Goal: Task Accomplishment & Management: Use online tool/utility

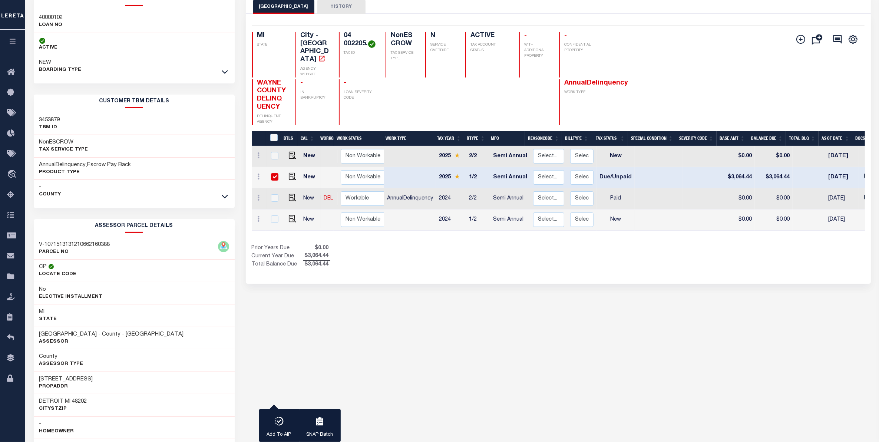
scroll to position [0, 164]
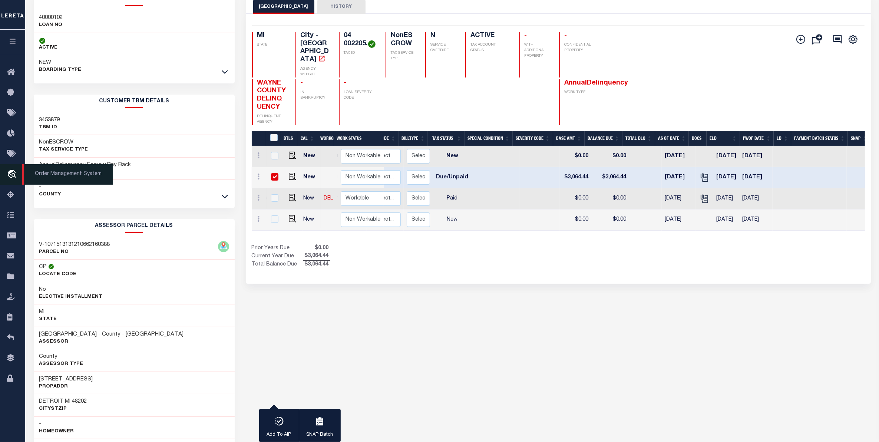
click at [13, 176] on icon "travel_explore" at bounding box center [13, 175] width 12 height 10
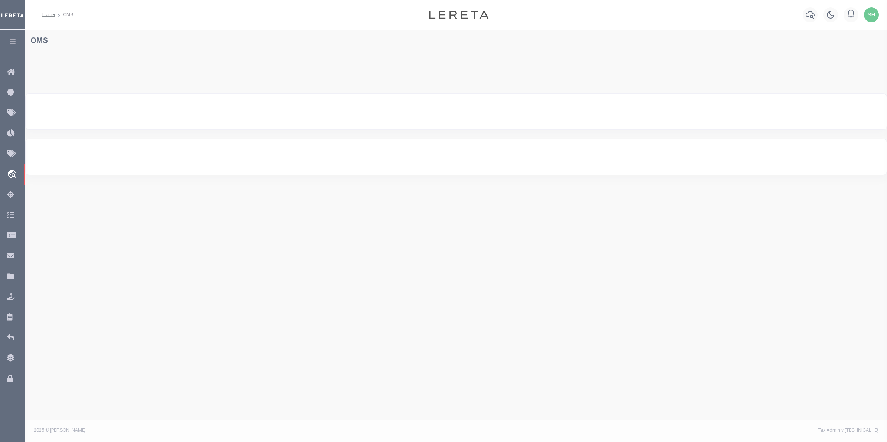
select select "200"
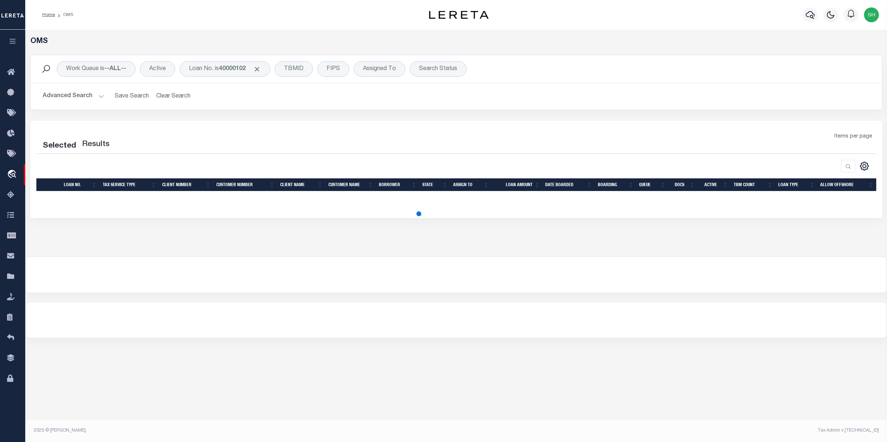
select select "200"
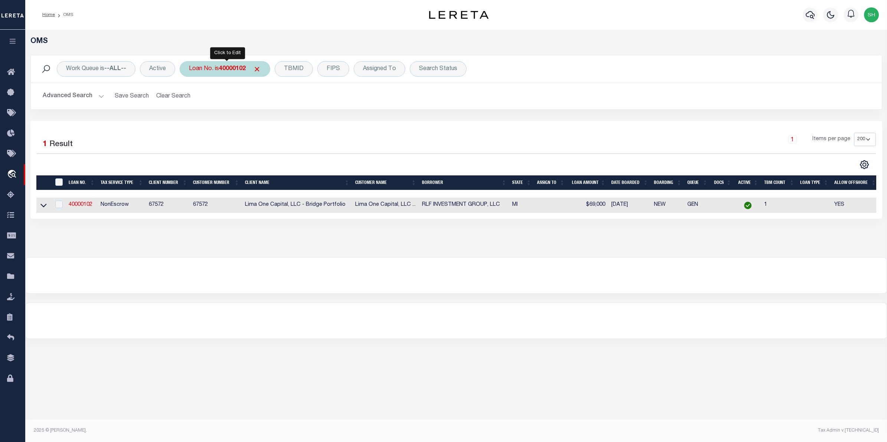
click at [215, 72] on div "Loan No. is 40000102" at bounding box center [225, 69] width 91 height 16
type input "15158"
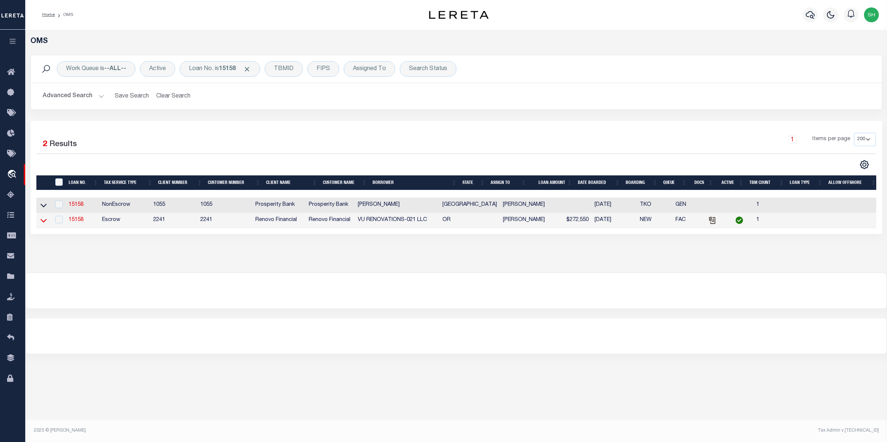
click at [44, 221] on icon at bounding box center [43, 221] width 6 height 8
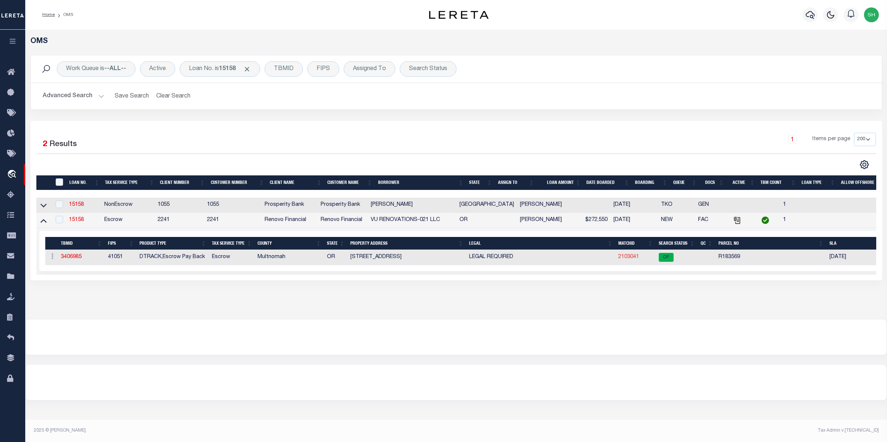
click at [626, 257] on link "2103041" at bounding box center [628, 256] width 21 height 5
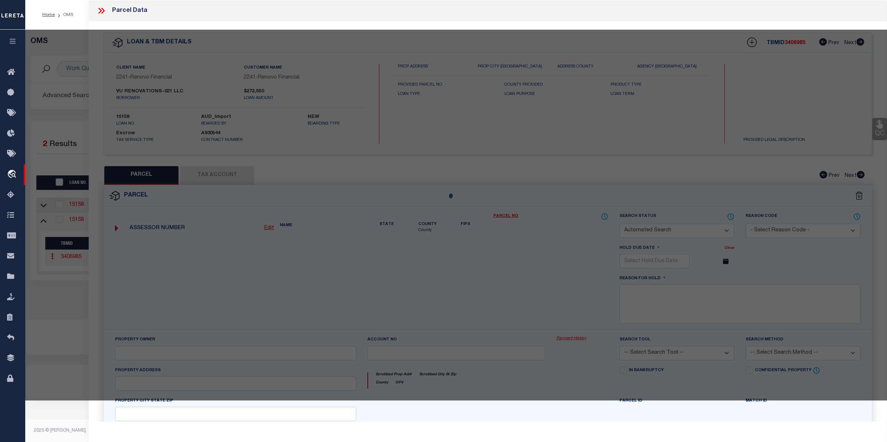
checkbox input "false"
select select "CP"
type input "VU RENOVATIONS-021 LLC"
select select "AGW"
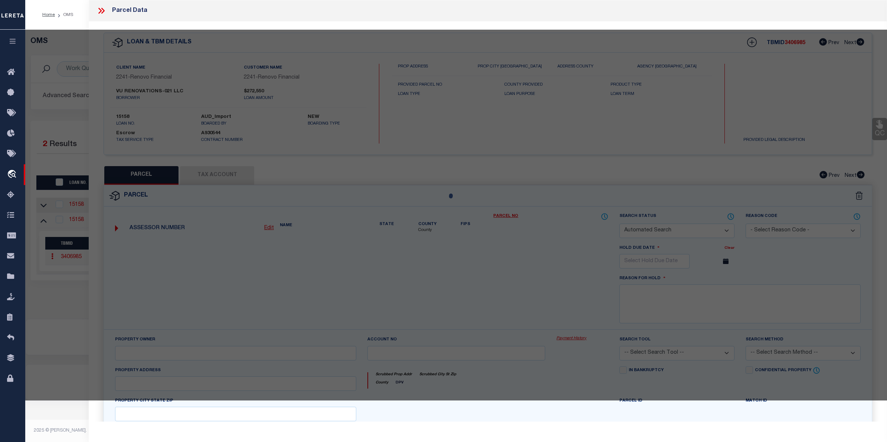
select select
type input "6401 SE 143RD CT"
checkbox input "false"
type input "PORTLAND, OR 97236"
type textarea "HOMESTEAD, LOT 1, UND INT TRACTS B, C&D"
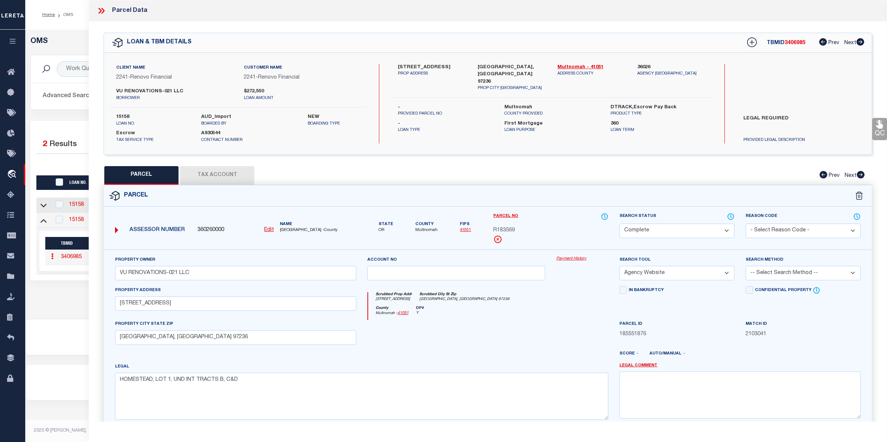
click at [569, 260] on link "Payment History" at bounding box center [582, 259] width 52 height 6
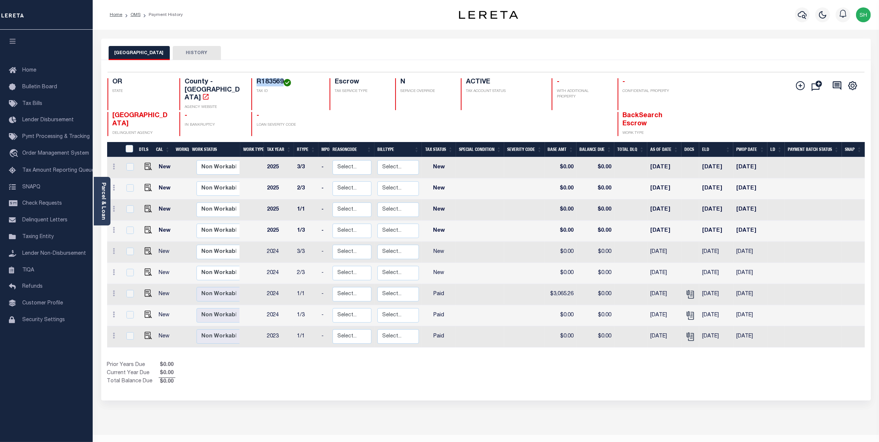
drag, startPoint x: 282, startPoint y: 82, endPoint x: 259, endPoint y: 80, distance: 23.8
click at [259, 80] on h4 "R183569" at bounding box center [289, 82] width 64 height 8
copy h4 "R183569"
